Goal: Information Seeking & Learning: Learn about a topic

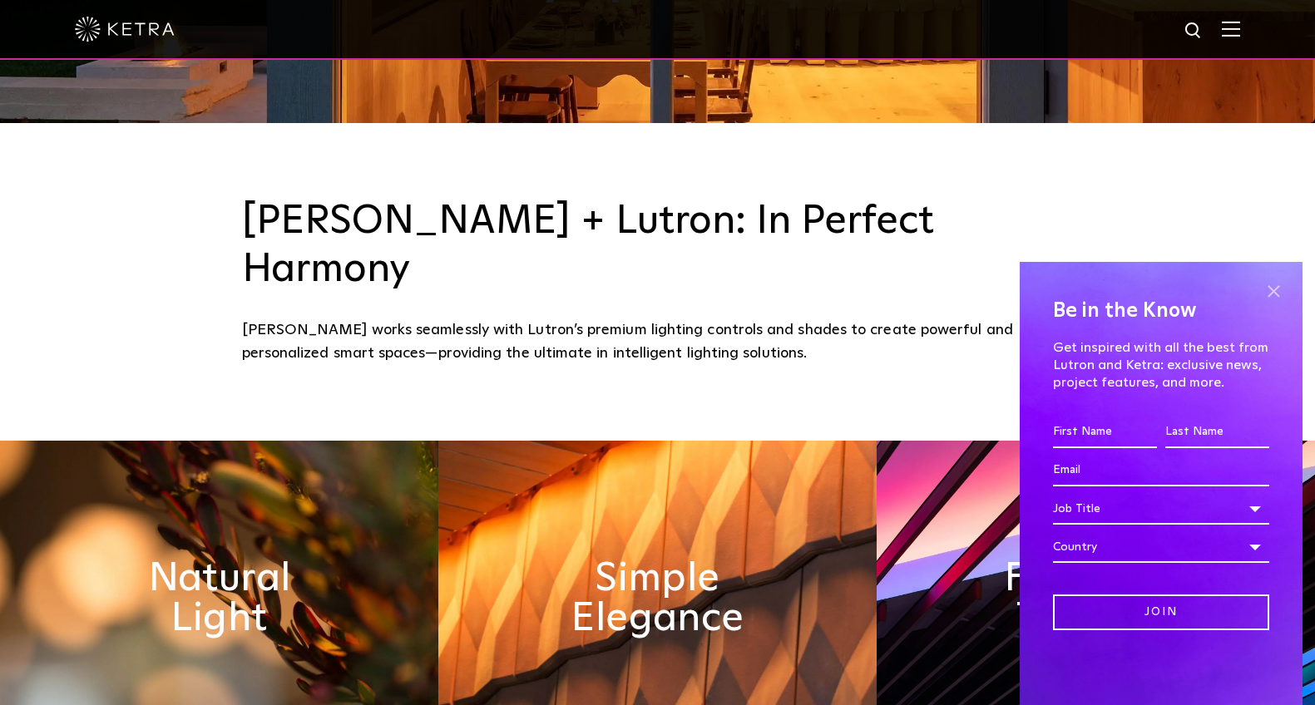
click at [1281, 287] on span at bounding box center [1273, 291] width 25 height 25
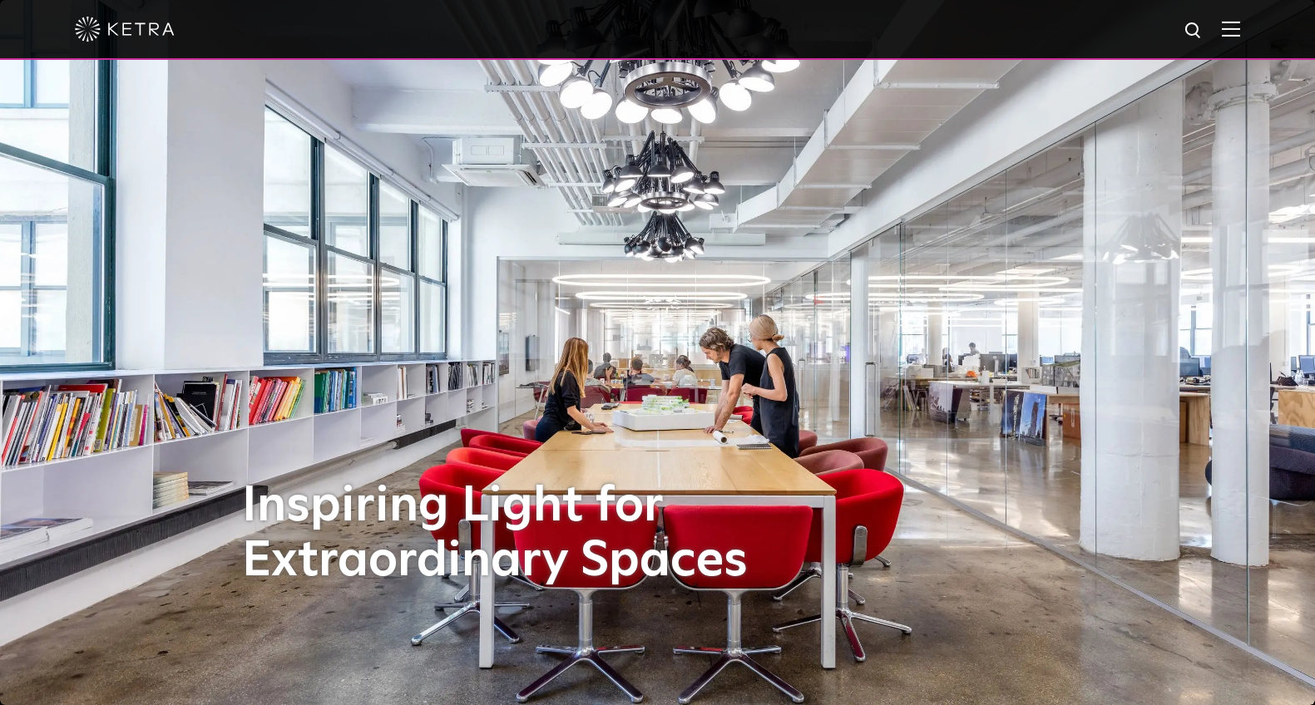
click at [1276, 205] on img at bounding box center [657, 352] width 1315 height 705
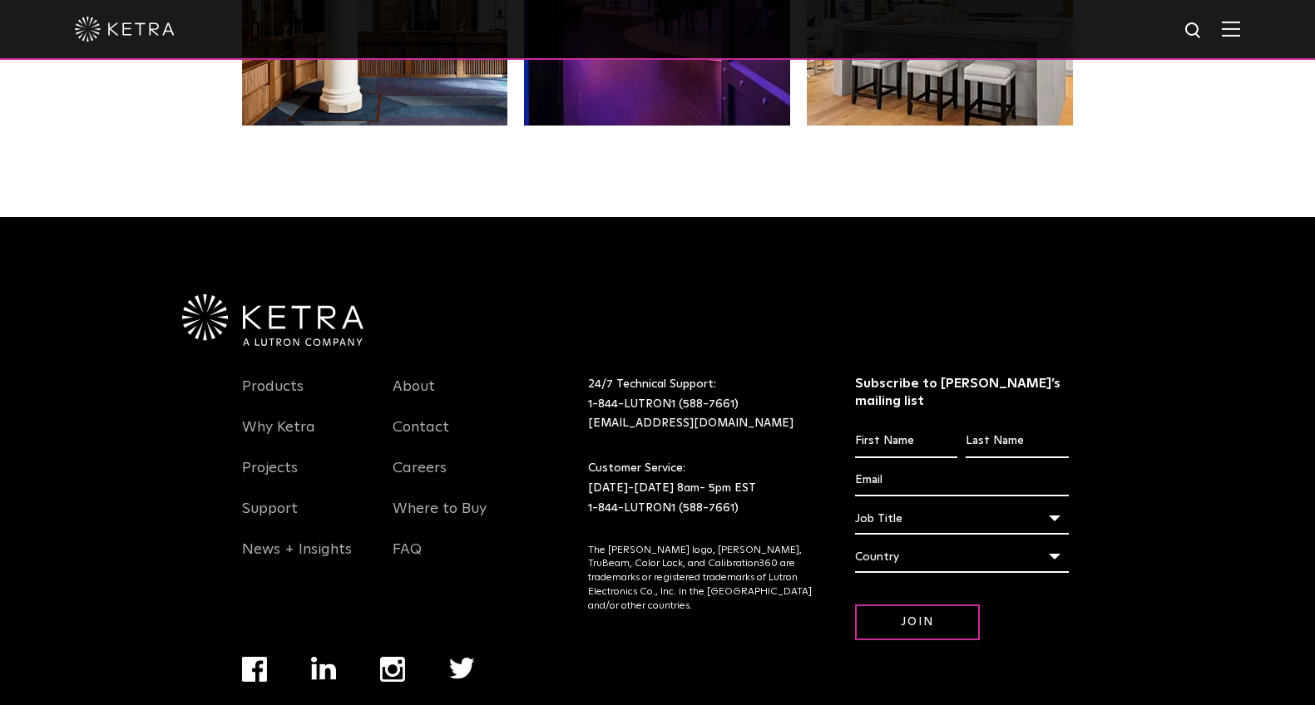
scroll to position [3497, 0]
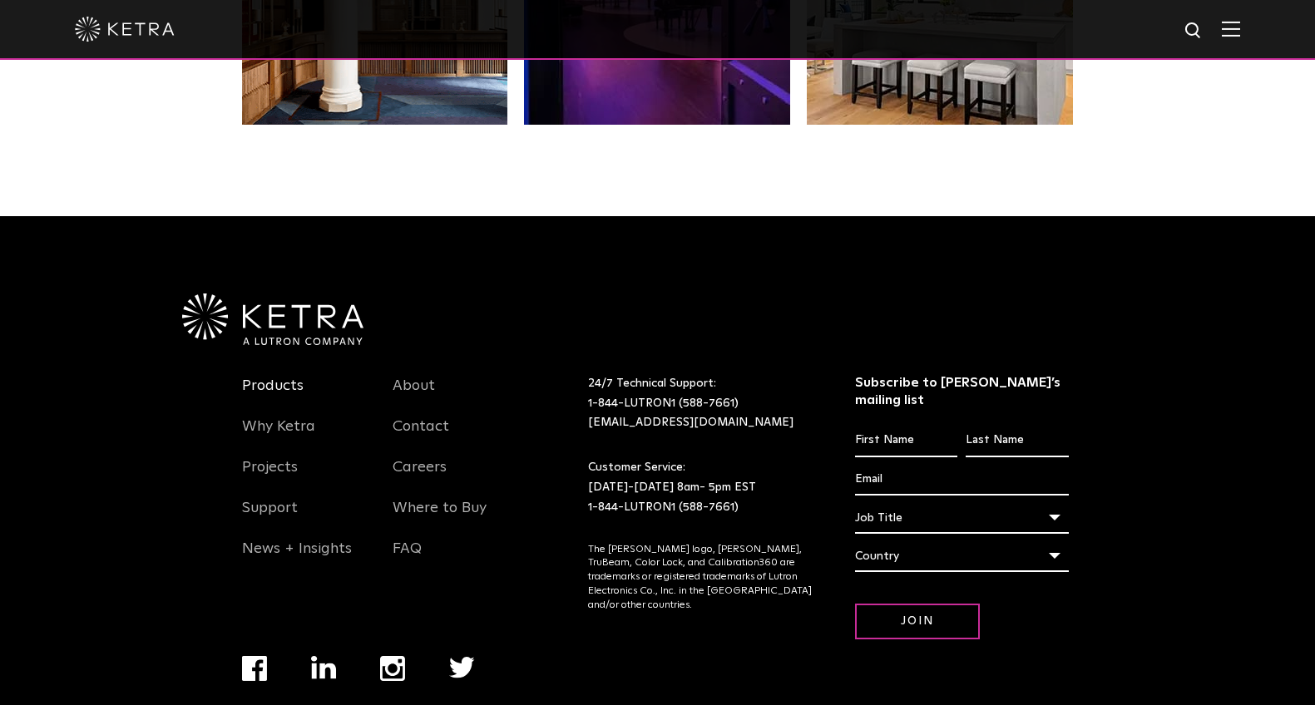
click at [294, 377] on link "Products" at bounding box center [273, 396] width 62 height 38
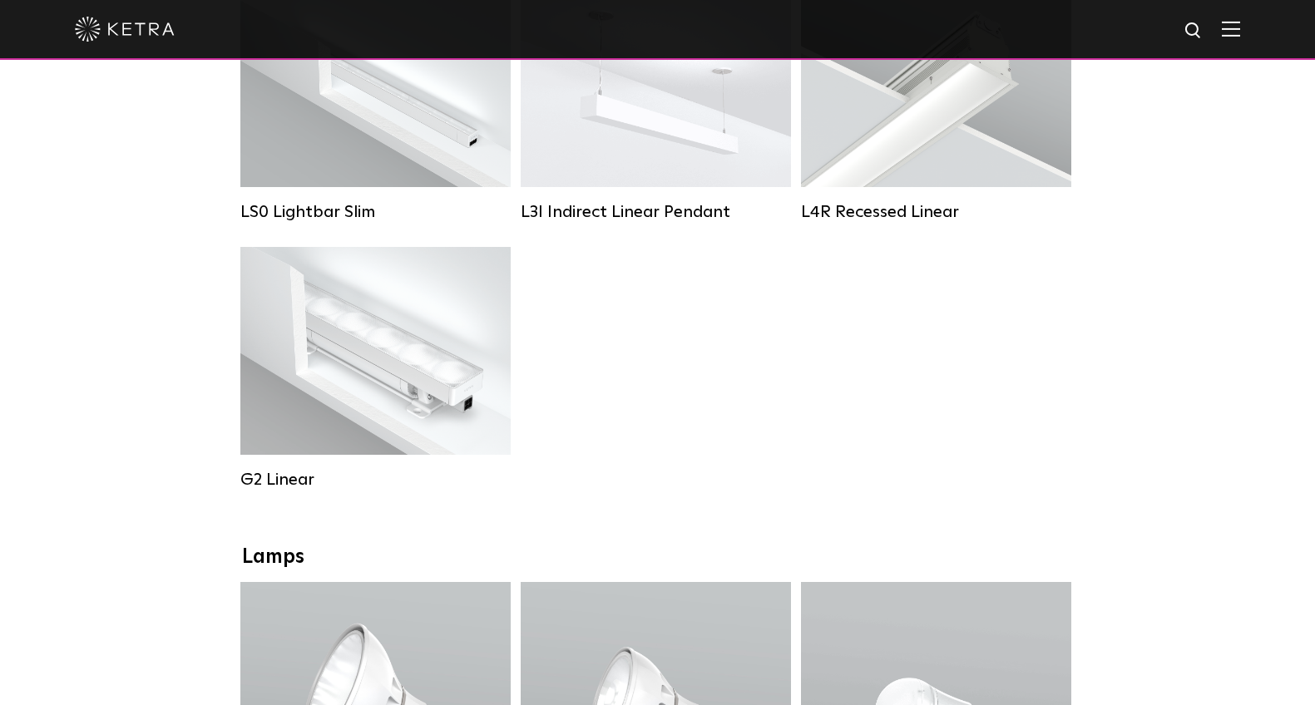
scroll to position [832, 0]
